Goal: Transaction & Acquisition: Purchase product/service

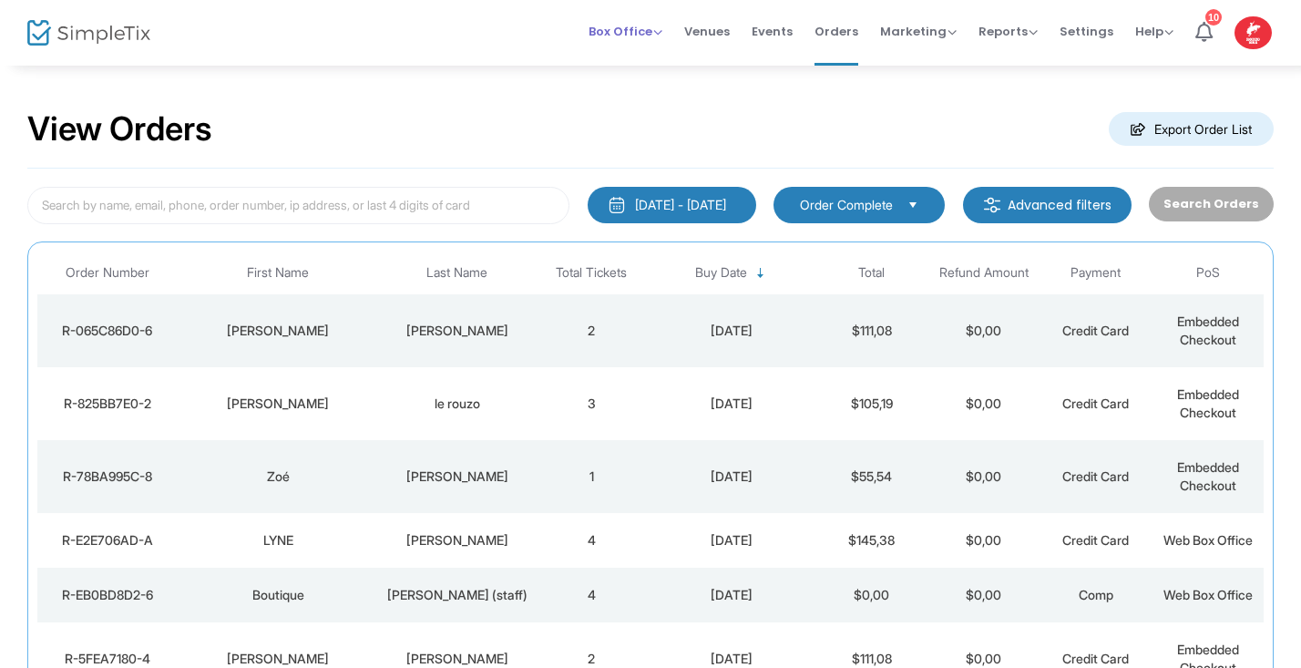
click at [663, 32] on span "Box Office" at bounding box center [626, 31] width 74 height 17
click at [646, 61] on li "Sell Tickets" at bounding box center [654, 62] width 130 height 36
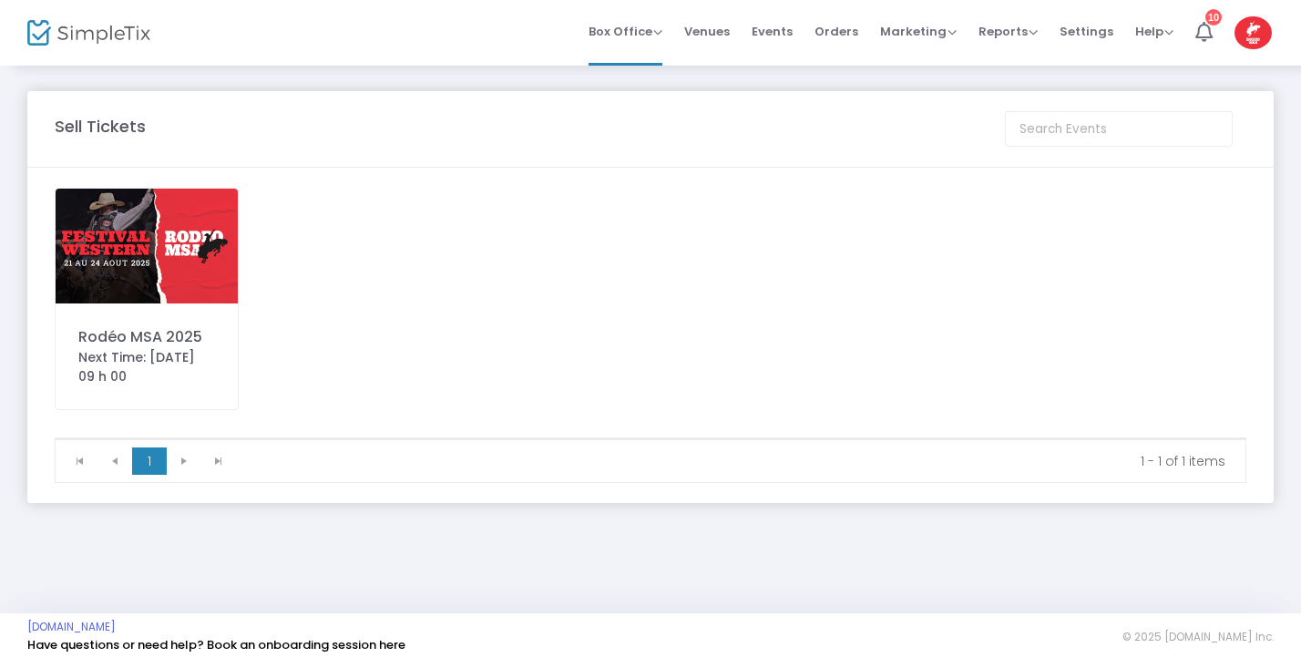
click at [195, 252] on img at bounding box center [147, 246] width 182 height 115
click at [0, 0] on span at bounding box center [0, 0] width 0 height 0
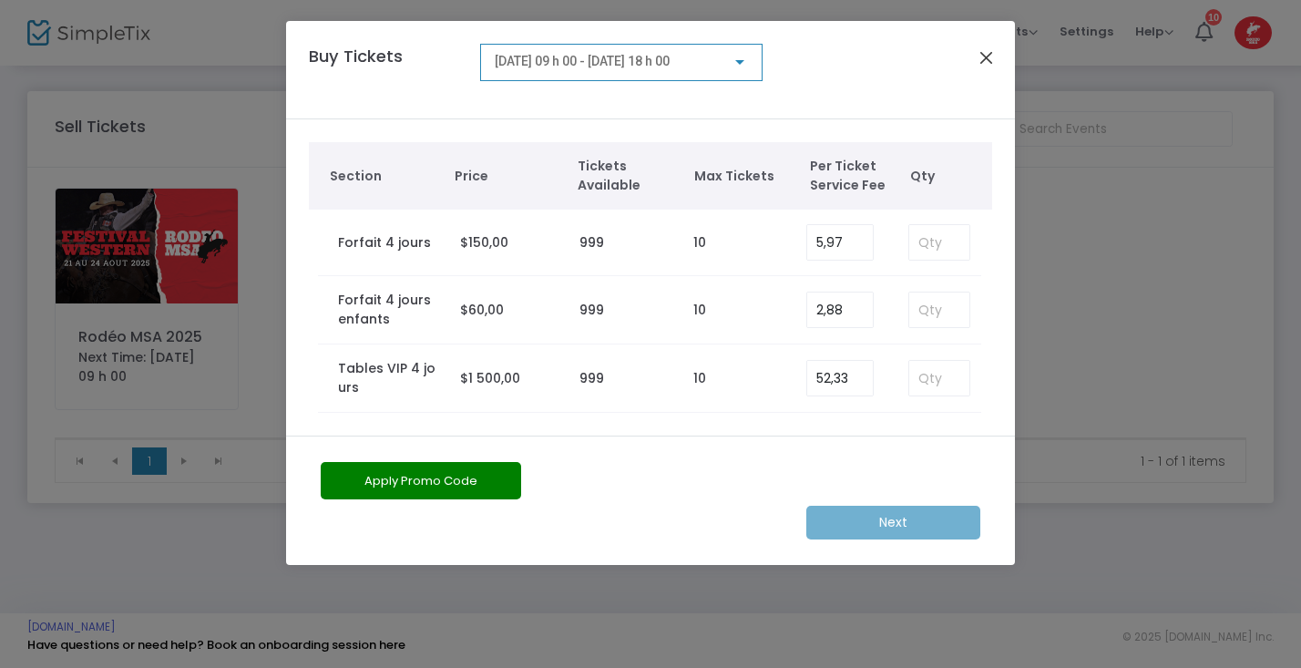
click at [983, 61] on button "Close" at bounding box center [987, 58] width 24 height 24
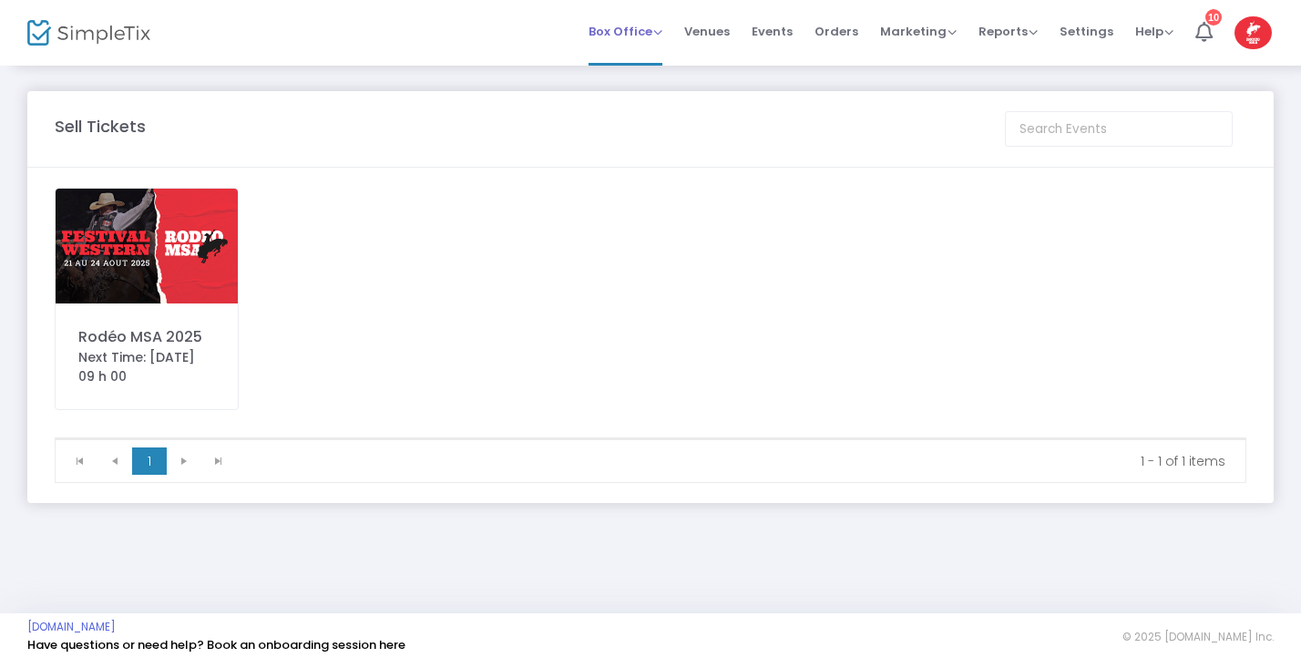
click at [662, 29] on span "Box Office" at bounding box center [626, 31] width 74 height 17
click at [630, 66] on li "Sell Tickets" at bounding box center [654, 62] width 130 height 36
click at [162, 275] on img at bounding box center [147, 246] width 182 height 115
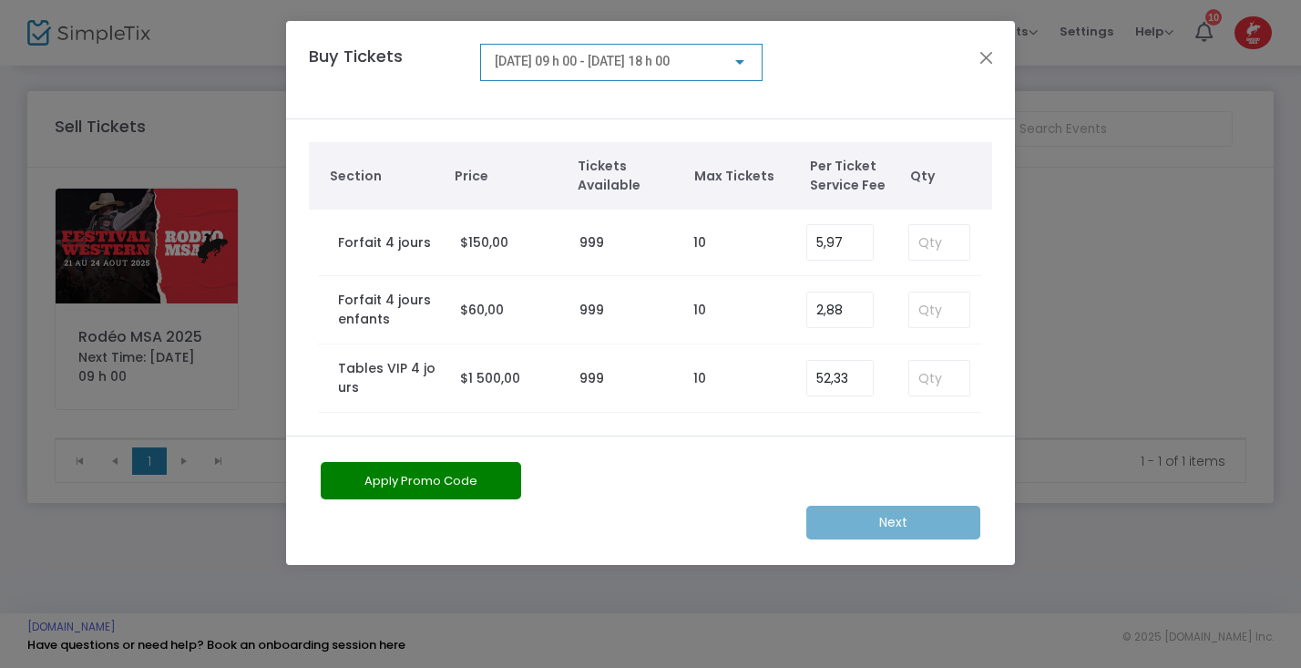
click at [740, 57] on div at bounding box center [740, 62] width 16 height 15
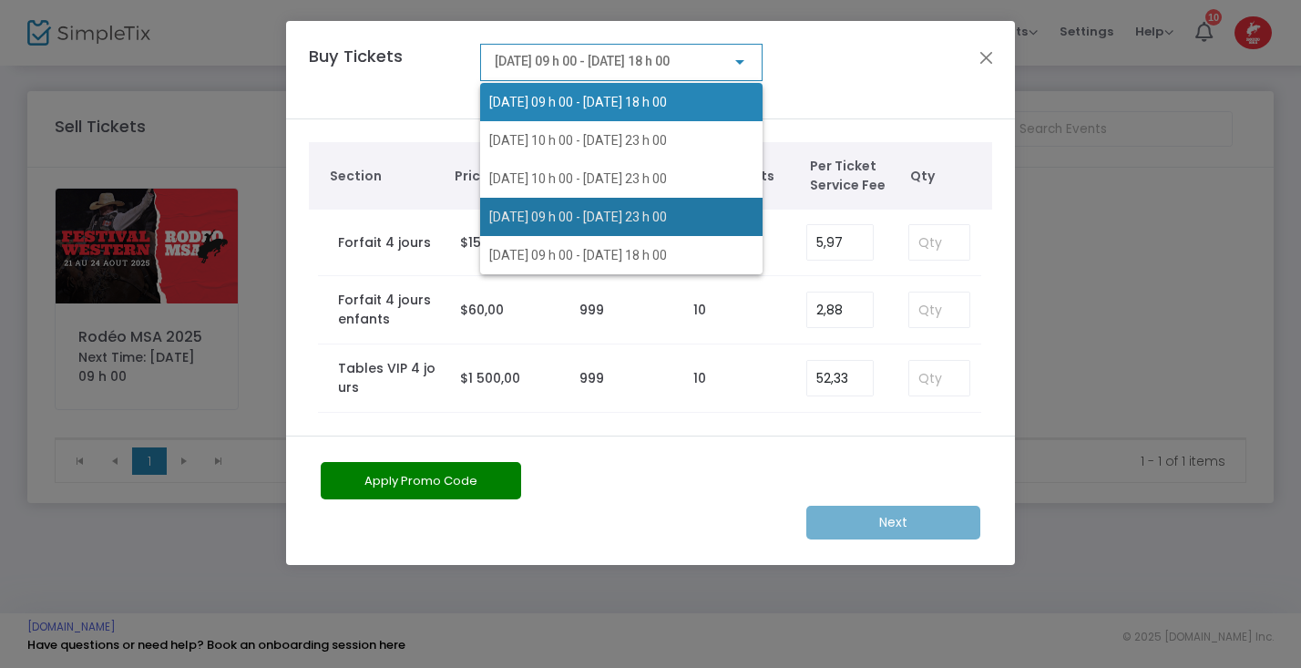
click at [633, 213] on span "[DATE] 09 h 00 - [DATE] 23 h 00" at bounding box center [578, 217] width 178 height 15
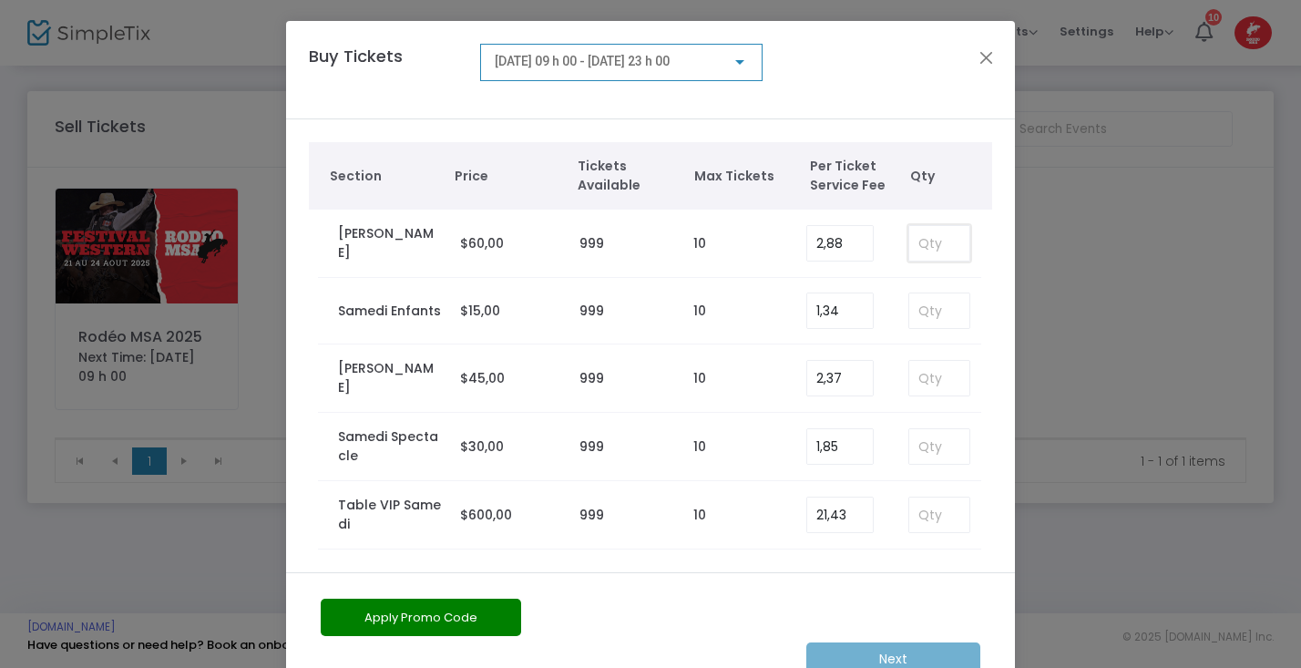
click at [924, 249] on input at bounding box center [940, 243] width 60 height 35
type input "4"
click at [467, 622] on button "Apply Promo Code" at bounding box center [421, 617] width 201 height 37
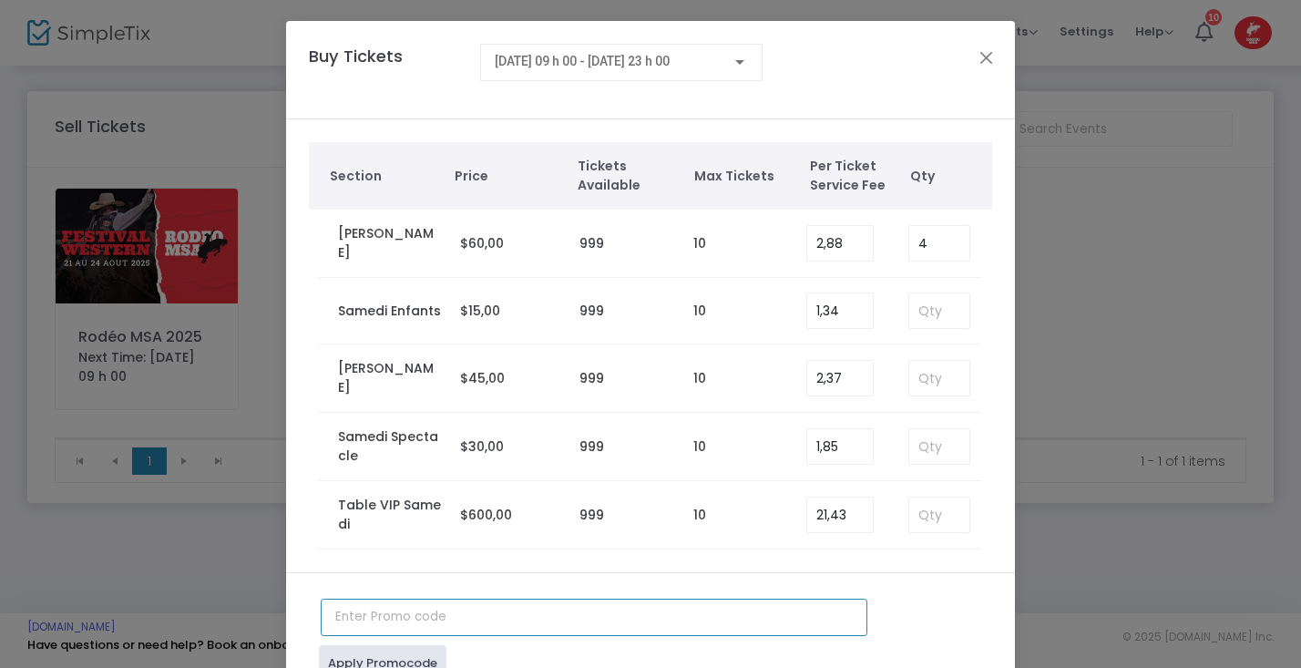
click at [386, 616] on input "text" at bounding box center [594, 617] width 547 height 37
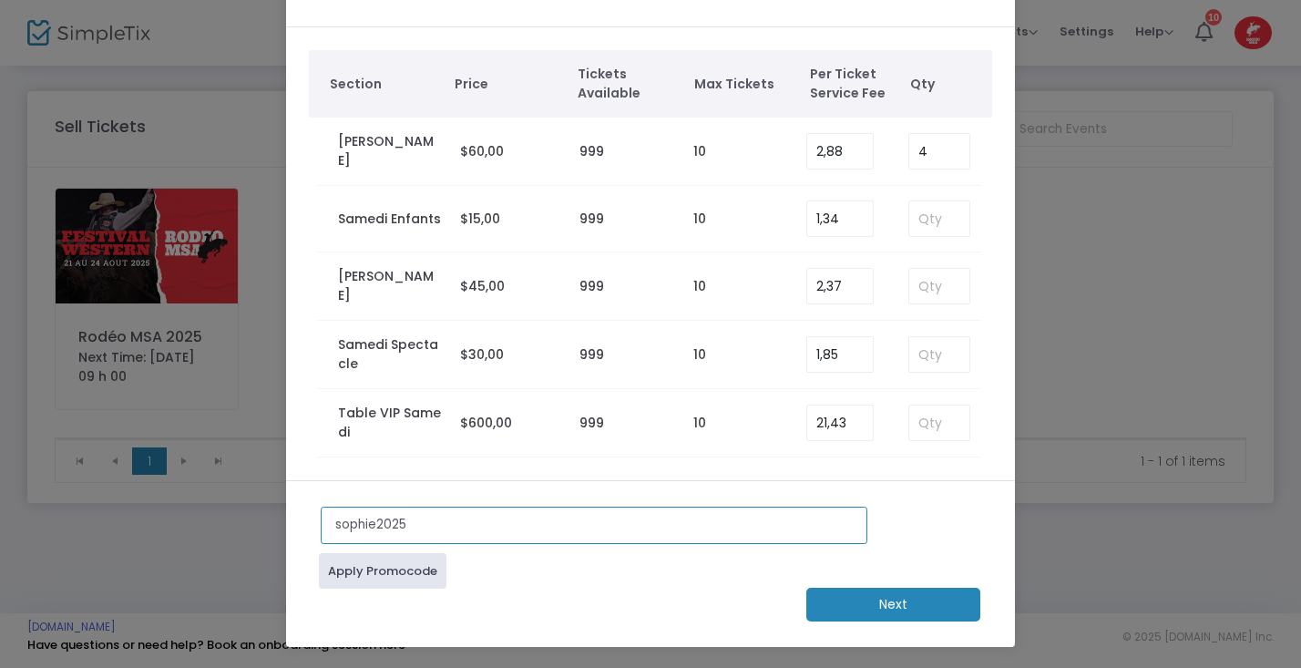
scroll to position [93, 0]
type input "sophie2025"
click at [413, 569] on link "Apply Promocode" at bounding box center [383, 571] width 128 height 36
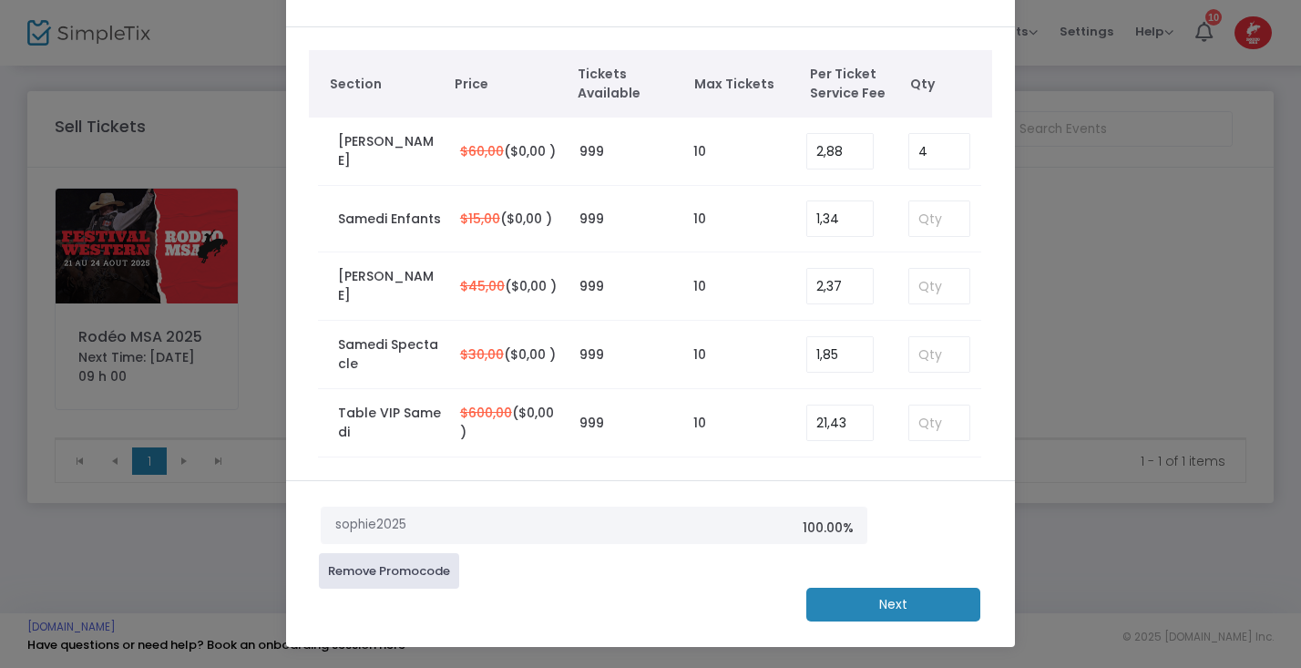
click at [868, 610] on m-button "Next" at bounding box center [894, 605] width 174 height 34
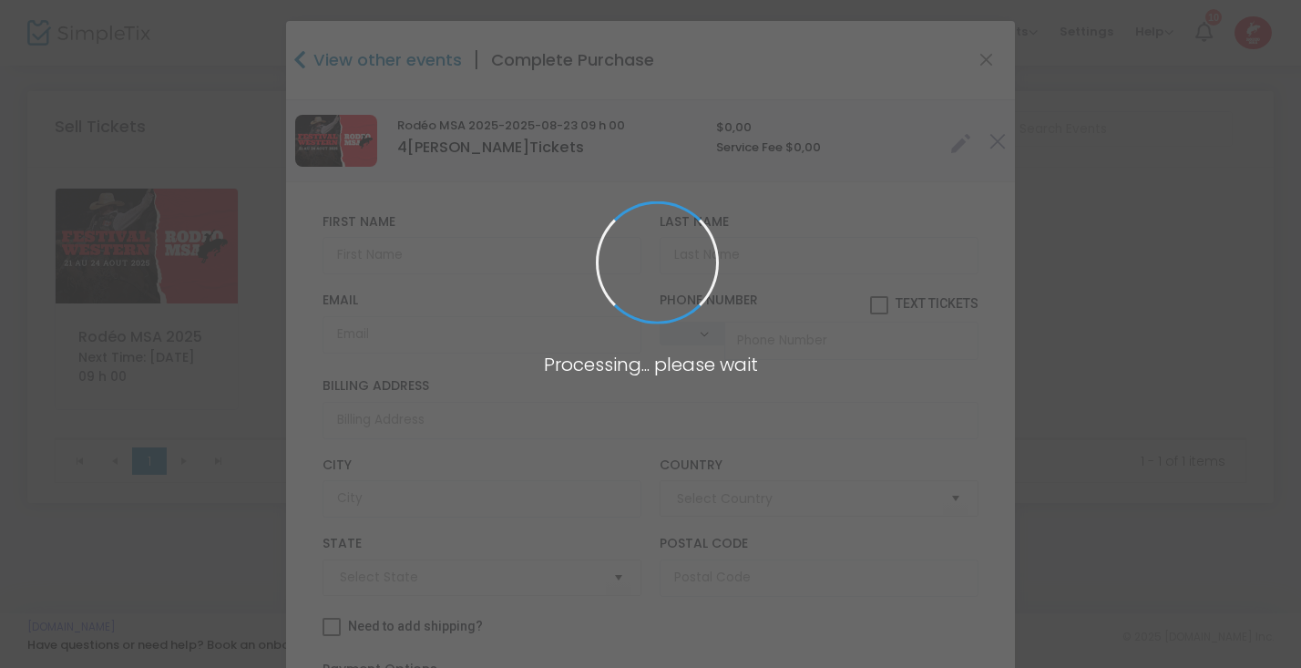
type input "[GEOGRAPHIC_DATA]"
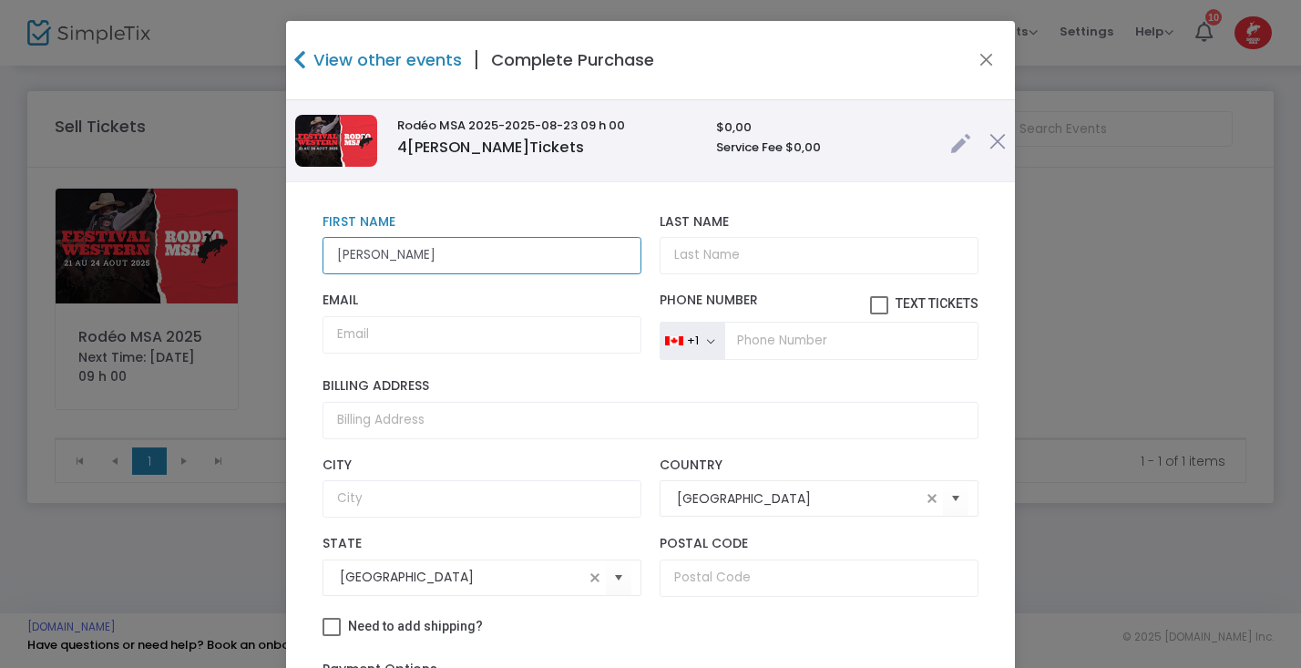
click at [339, 256] on input "[PERSON_NAME]" at bounding box center [482, 255] width 319 height 37
type input "[PERSON_NAME]"
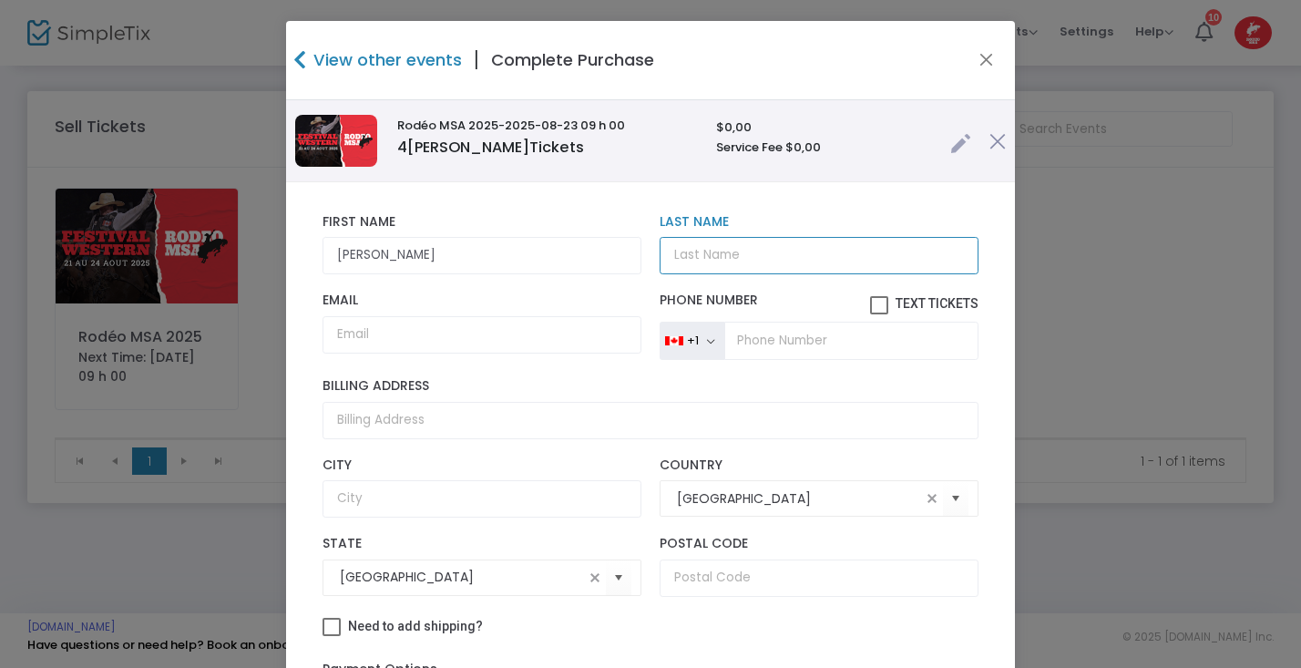
click at [677, 254] on input "Last Name" at bounding box center [819, 255] width 319 height 37
type input "Mercier"
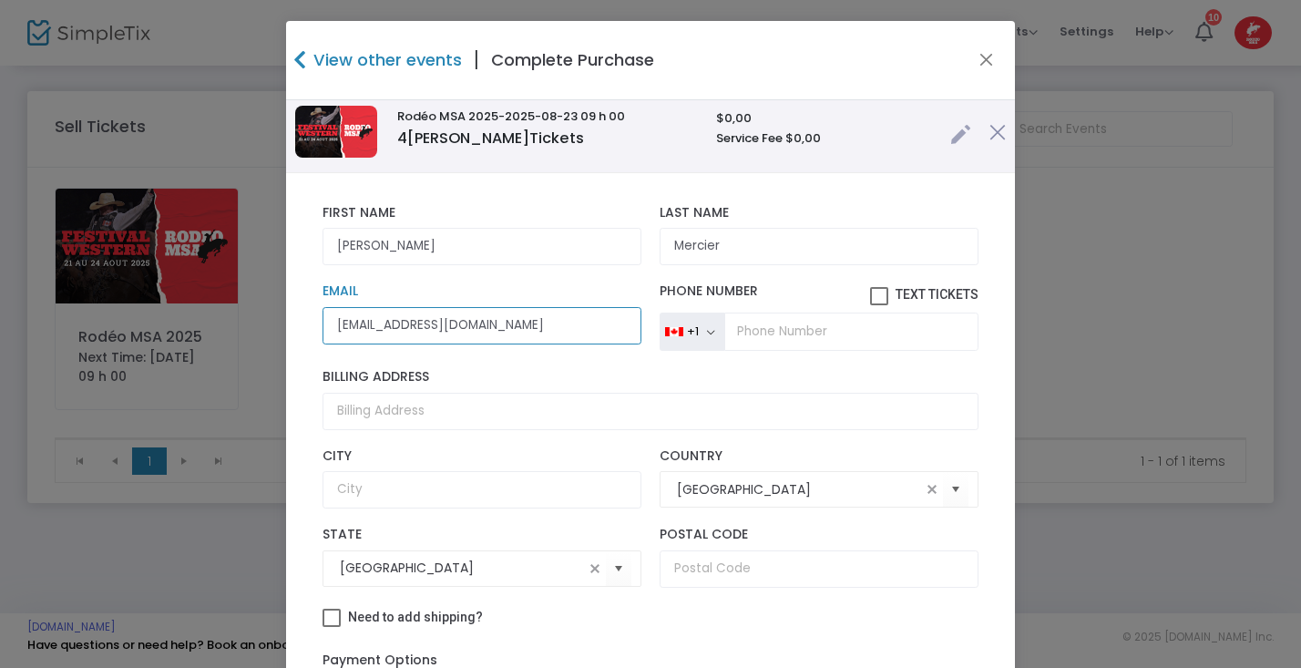
scroll to position [26, 0]
type input "[EMAIL_ADDRESS][DOMAIN_NAME]"
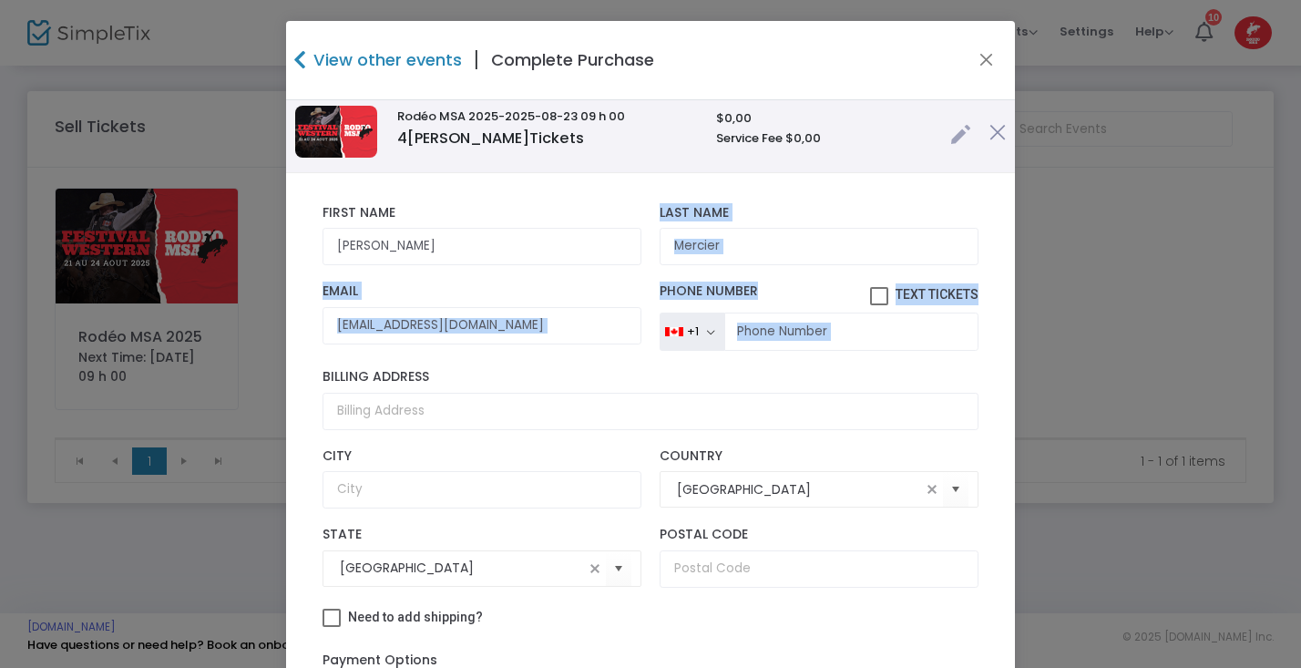
drag, startPoint x: 1070, startPoint y: 383, endPoint x: 1143, endPoint y: 129, distance: 263.7
click at [1143, 129] on ngb-modal-window "View other events | Complete Purchase Rodéo MSA 2025 -2025-08-23 09 h 00 4 [PER…" at bounding box center [650, 334] width 1301 height 668
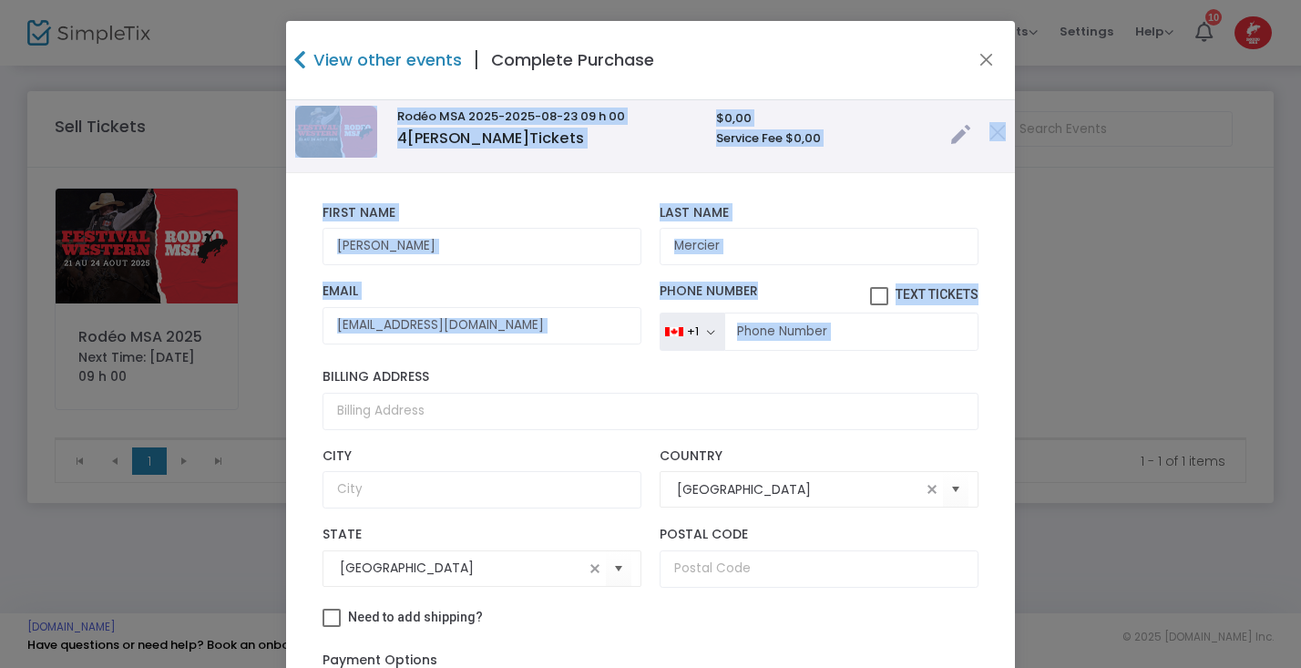
click at [1127, 273] on ngb-modal-window "View other events | Complete Purchase Rodéo MSA 2025 -2025-08-23 09 h 00 4 [PER…" at bounding box center [650, 334] width 1301 height 668
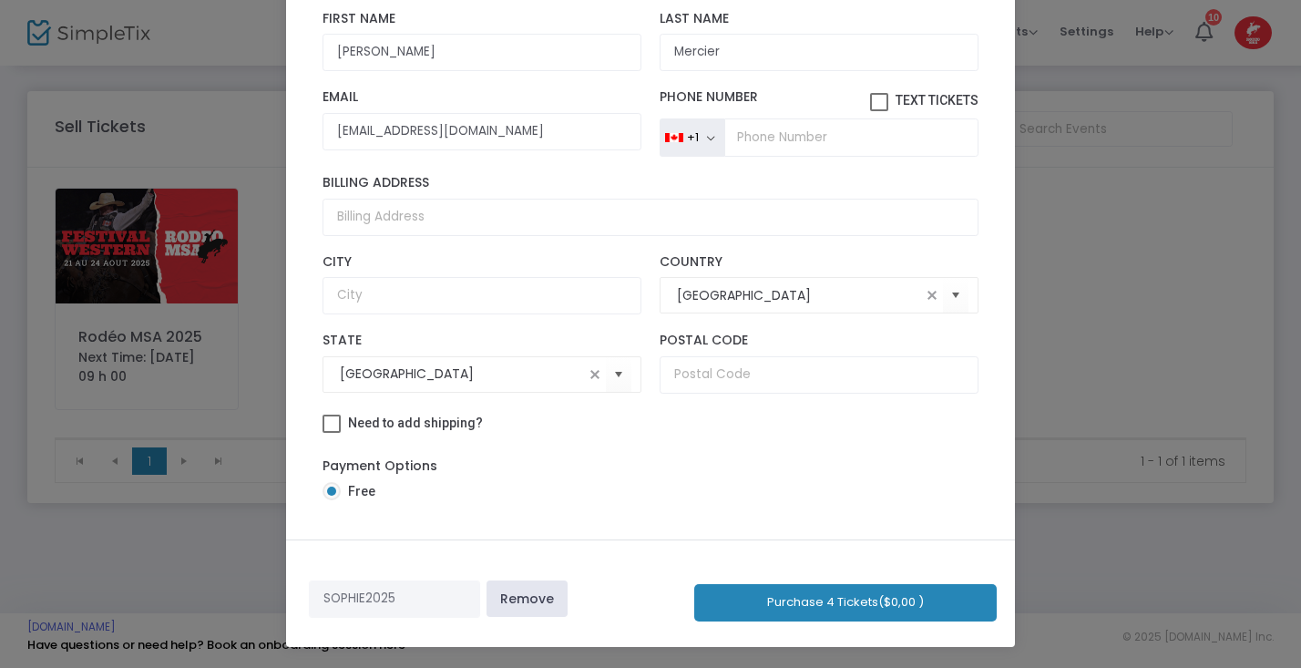
scroll to position [193, 0]
click at [908, 598] on button "Purchase 4 Tickets ($0,00 )" at bounding box center [845, 603] width 303 height 37
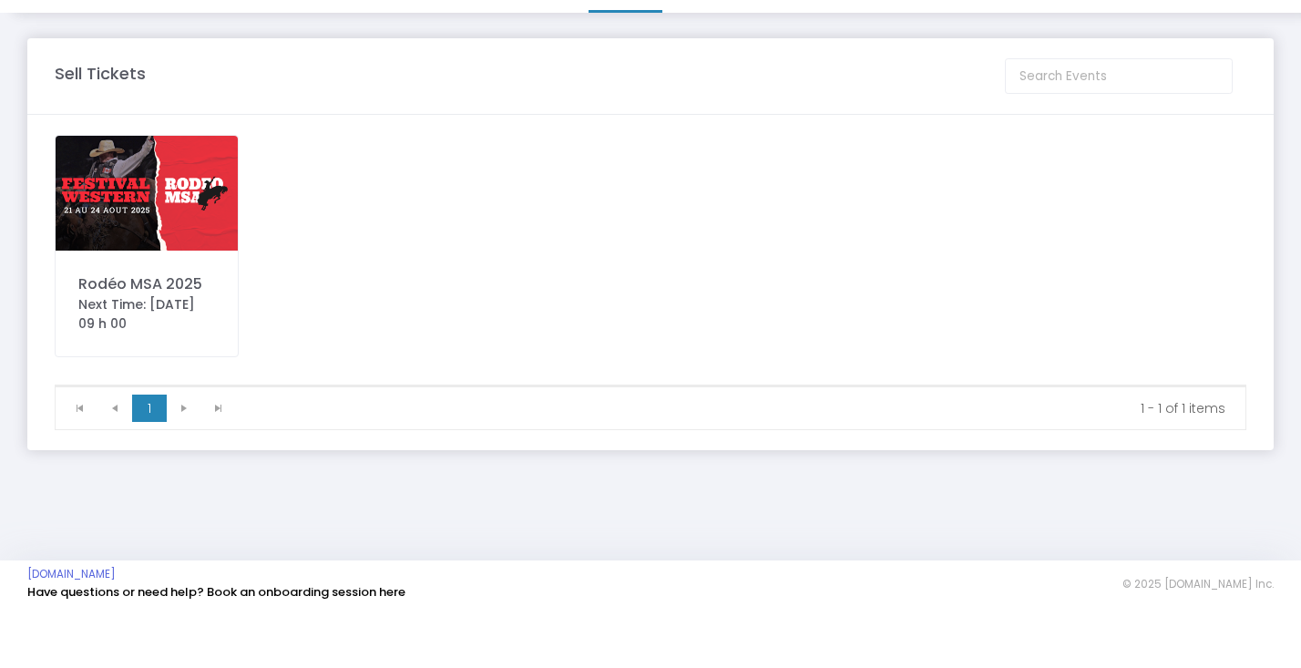
click at [164, 222] on img at bounding box center [147, 246] width 182 height 115
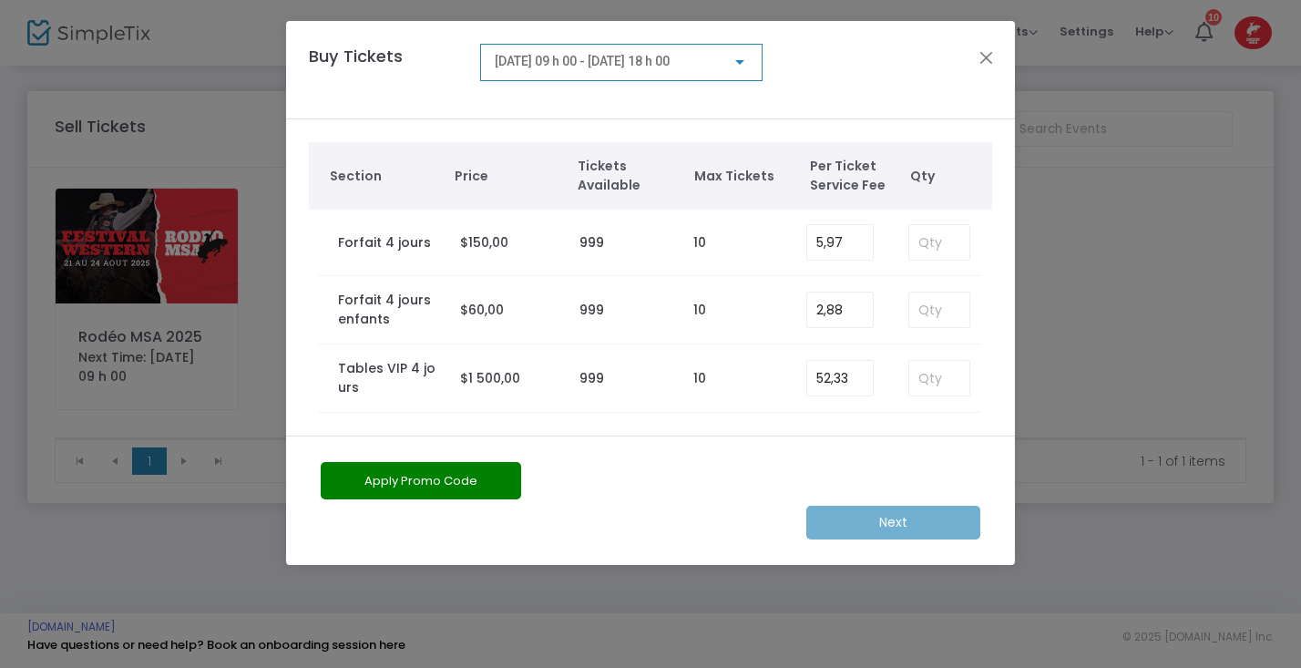
click at [742, 60] on div at bounding box center [740, 62] width 9 height 5
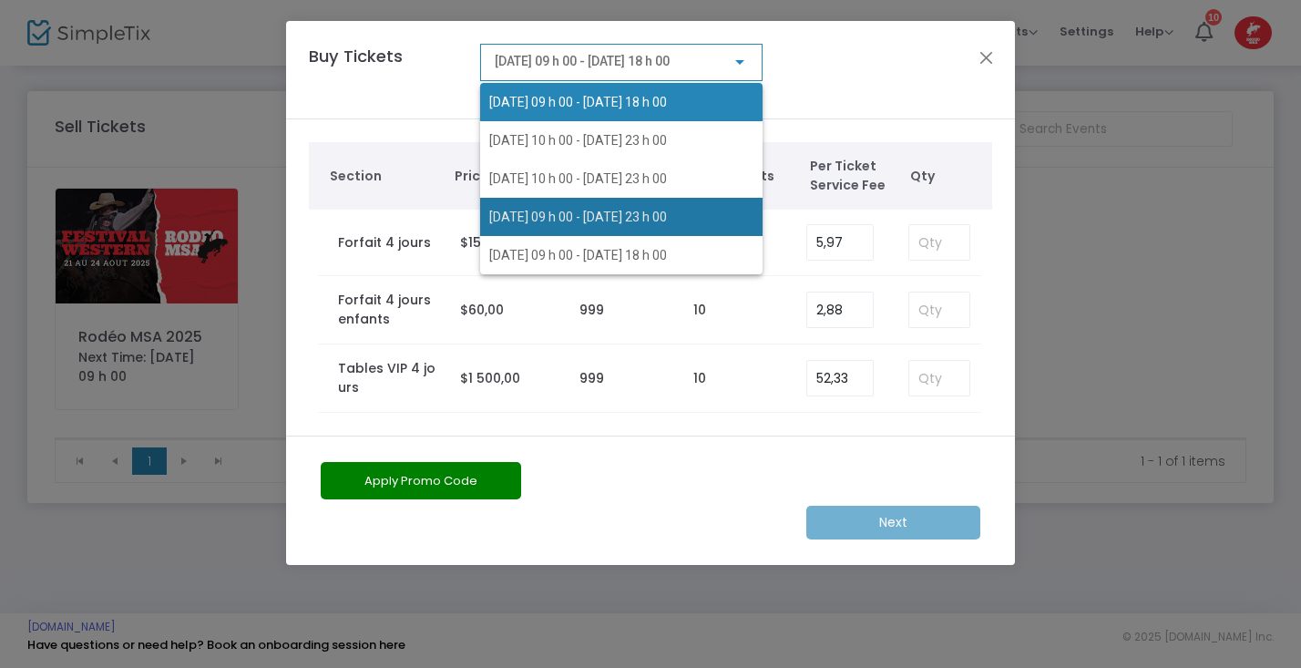
click at [666, 213] on span "[DATE] 09 h 00 - [DATE] 23 h 00" at bounding box center [578, 217] width 178 height 15
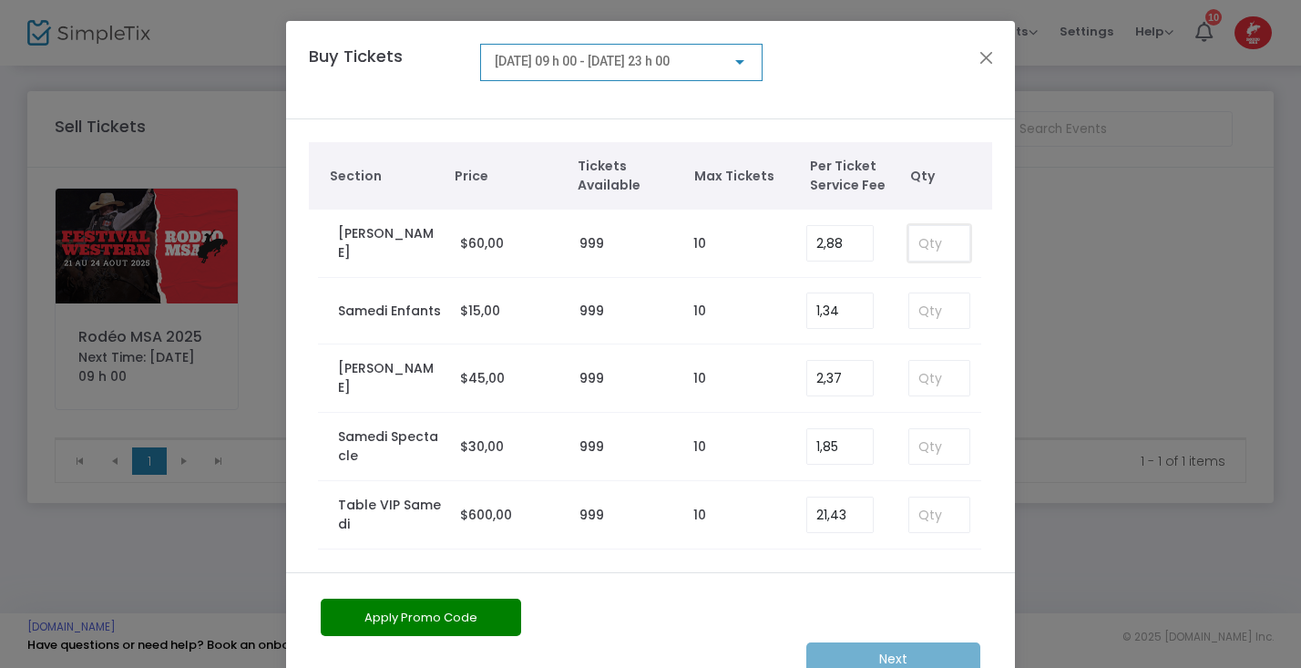
click at [922, 250] on input at bounding box center [940, 243] width 60 height 35
type input "4"
click at [464, 612] on button "Apply Promo Code" at bounding box center [421, 617] width 201 height 37
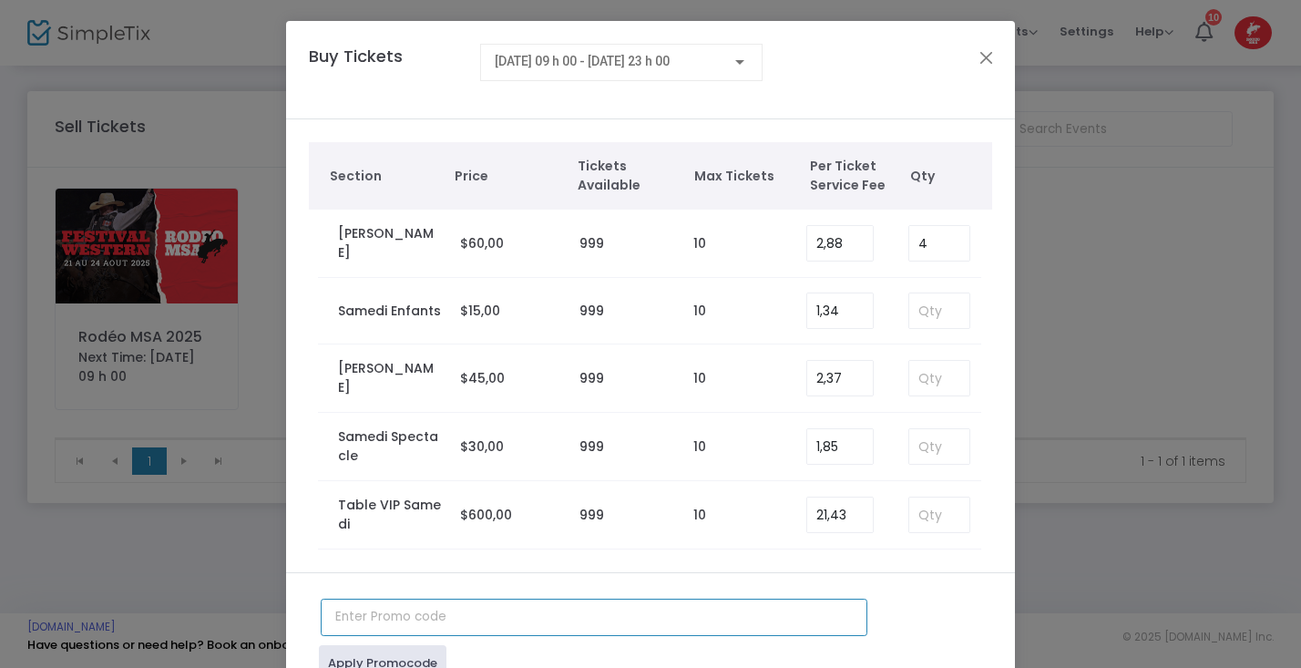
click at [444, 613] on input "text" at bounding box center [594, 617] width 547 height 37
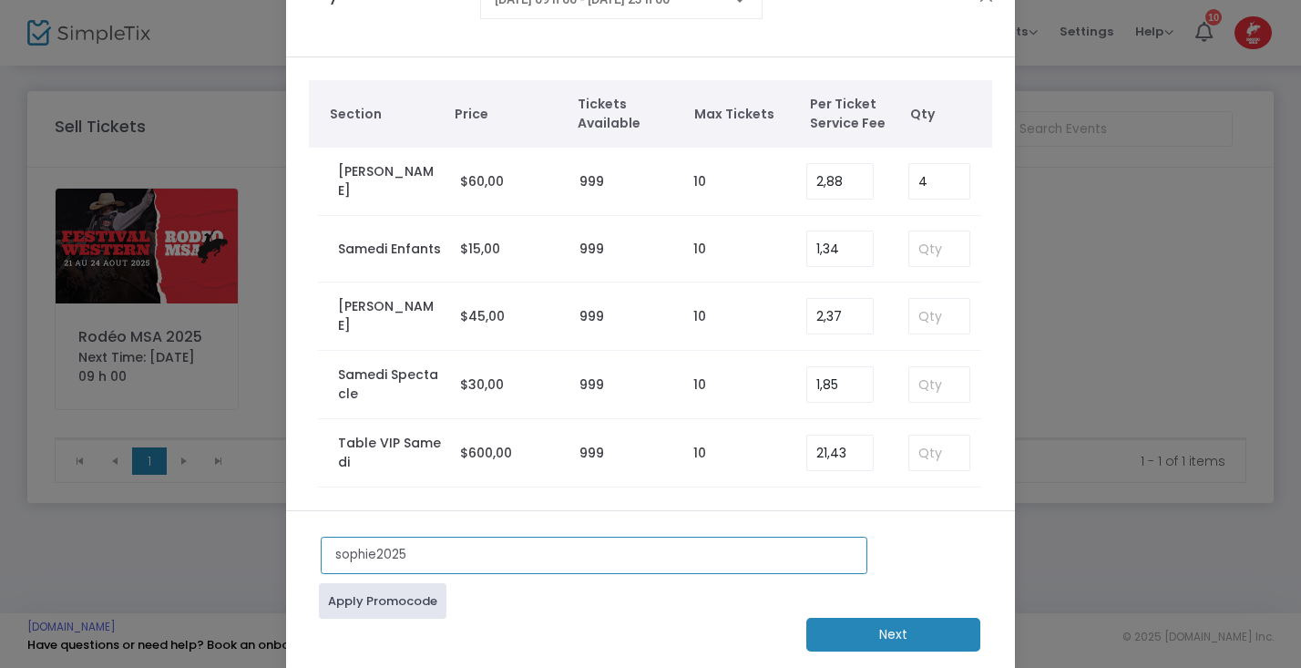
type input "sophie2025"
click at [427, 608] on link "Apply Promocode" at bounding box center [383, 601] width 128 height 36
